Goal: Task Accomplishment & Management: Manage account settings

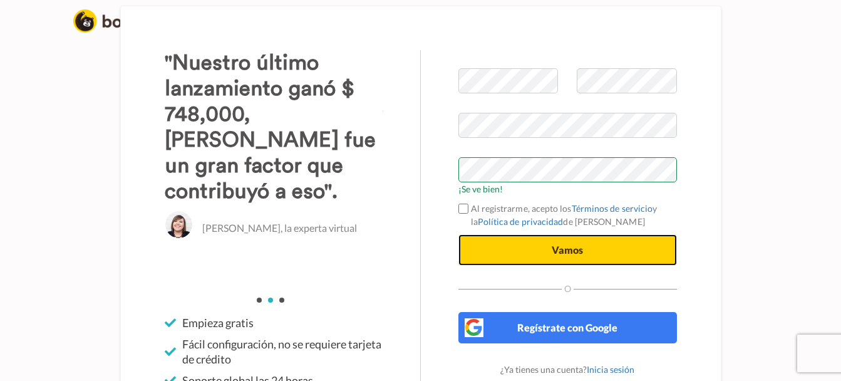
click at [563, 254] on span "Vamos" at bounding box center [567, 250] width 31 height 12
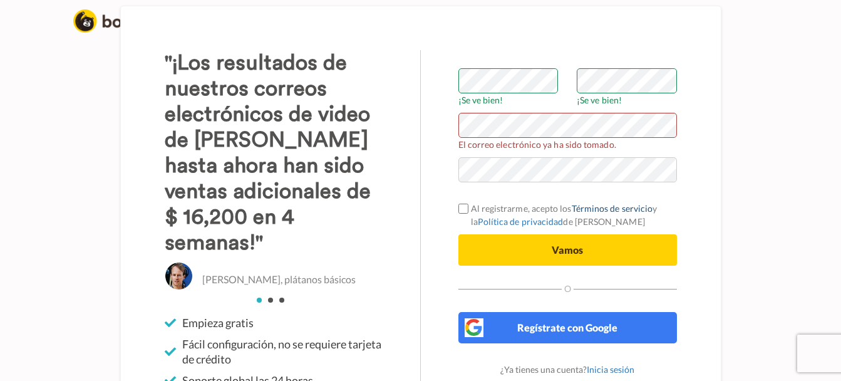
scroll to position [44, 0]
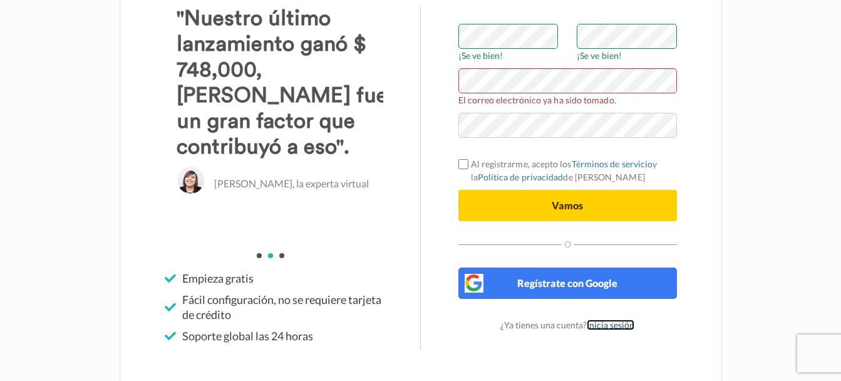
click at [611, 321] on link "Inicia sesión" at bounding box center [611, 324] width 48 height 11
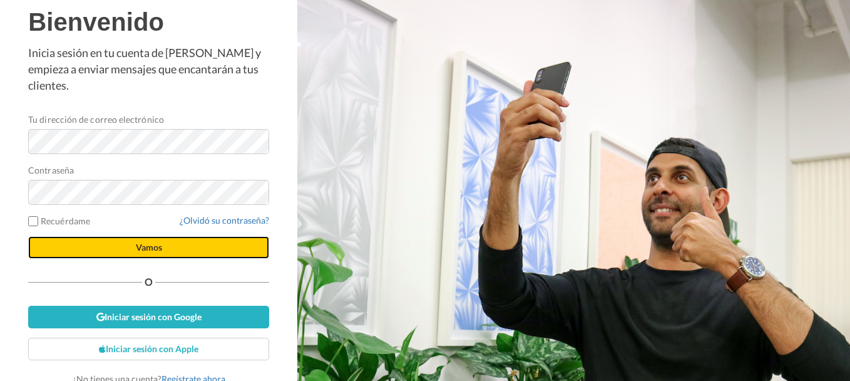
click at [144, 242] on span "Vamos" at bounding box center [149, 247] width 26 height 11
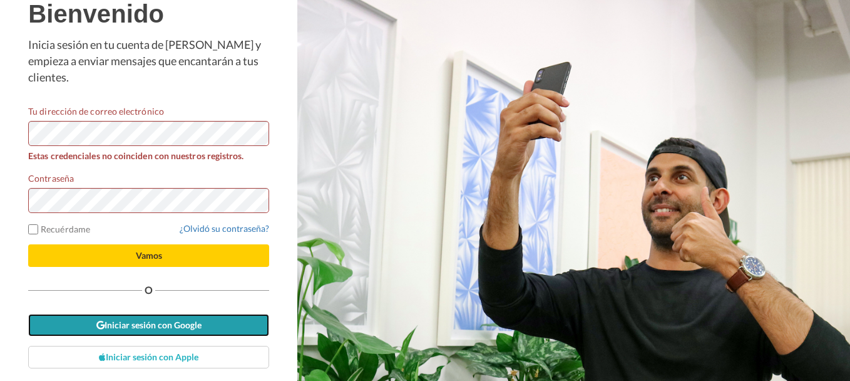
click at [162, 319] on font "Iniciar sesión con Google" at bounding box center [153, 324] width 97 height 11
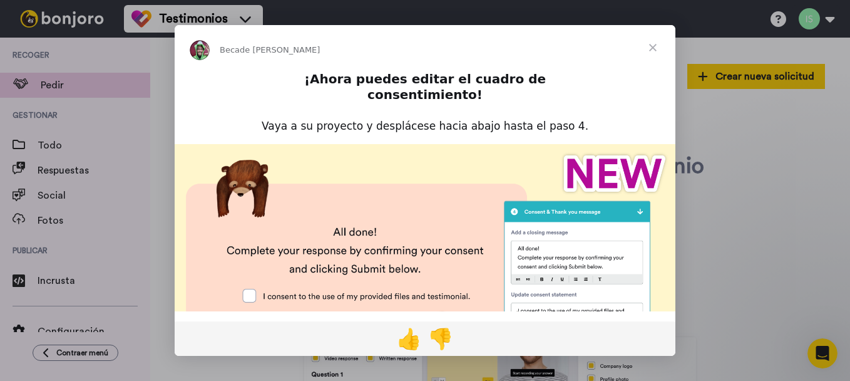
click at [651, 46] on span "Cerrar" at bounding box center [652, 47] width 45 height 45
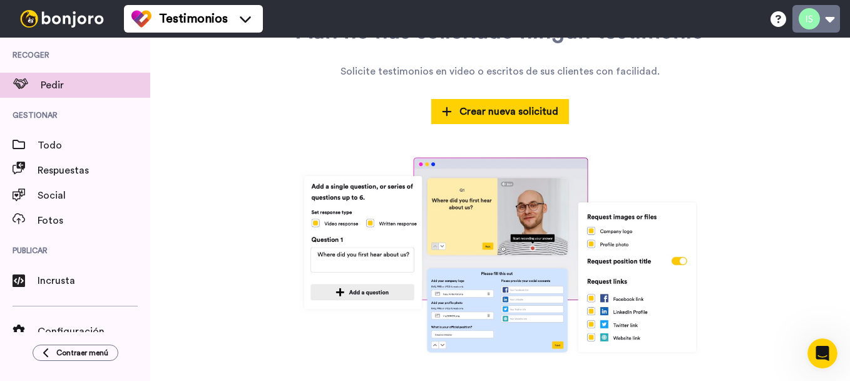
click at [831, 18] on button at bounding box center [817, 19] width 48 height 28
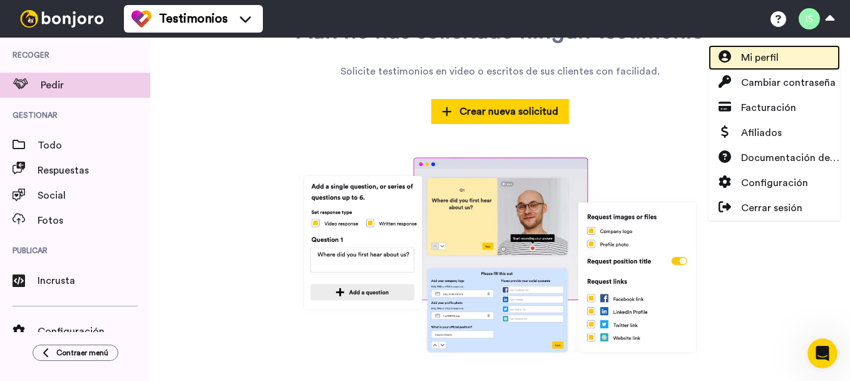
click at [758, 52] on span "Mi perfil" at bounding box center [760, 57] width 38 height 15
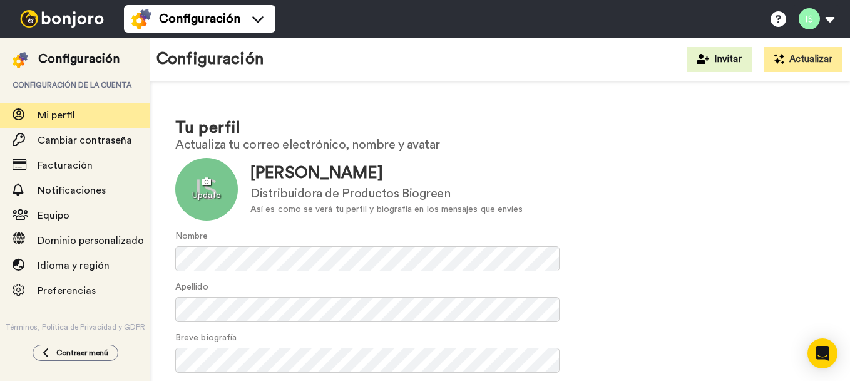
click at [208, 178] on div at bounding box center [206, 189] width 63 height 63
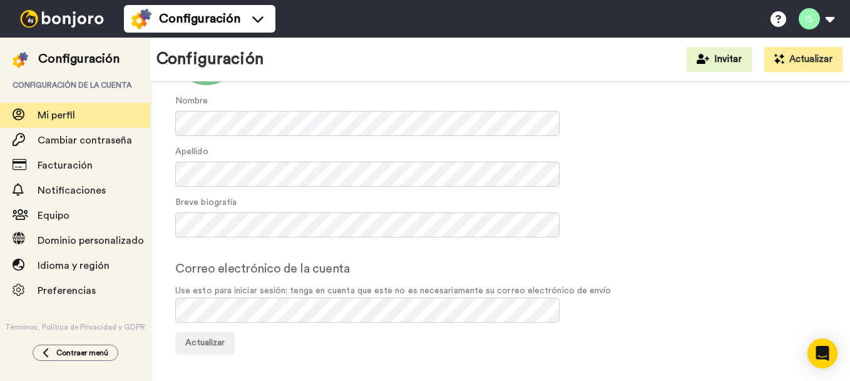
scroll to position [136, 0]
